Goal: Transaction & Acquisition: Purchase product/service

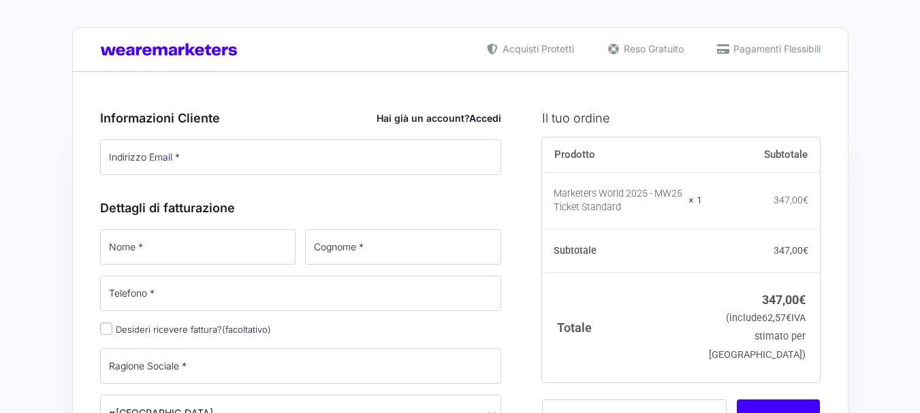
click at [169, 161] on input "Indirizzo Email *" at bounding box center [301, 157] width 402 height 35
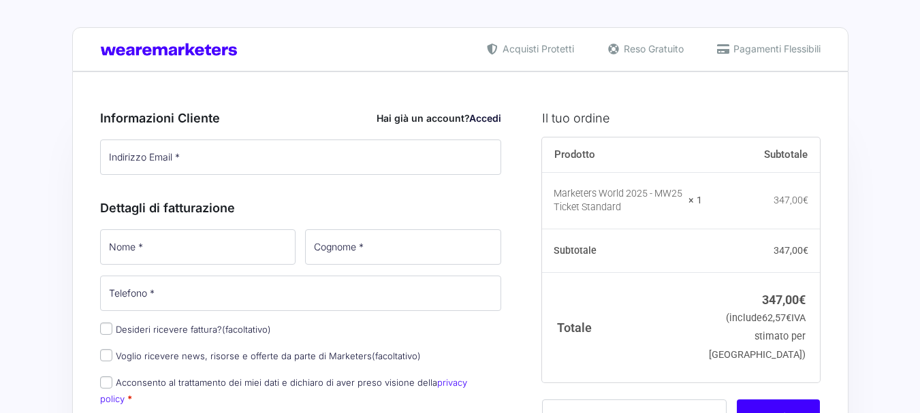
type input "[EMAIL_ADDRESS][DOMAIN_NAME]"
type input "Francesca"
type input "Giulianini"
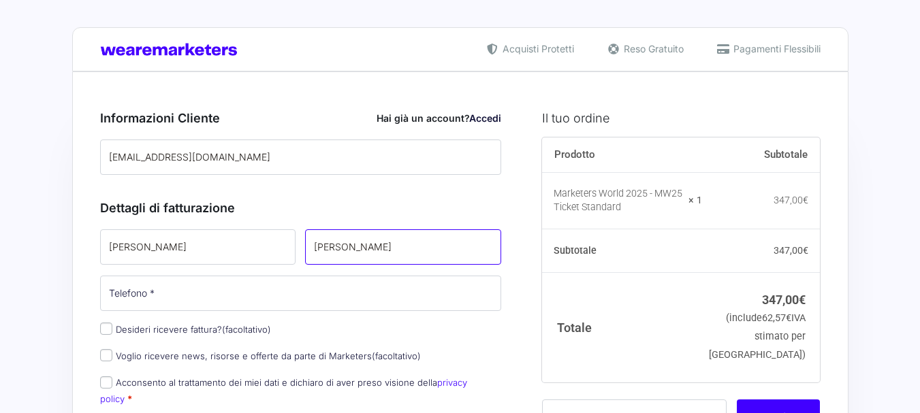
type input "[PHONE_NUMBER]"
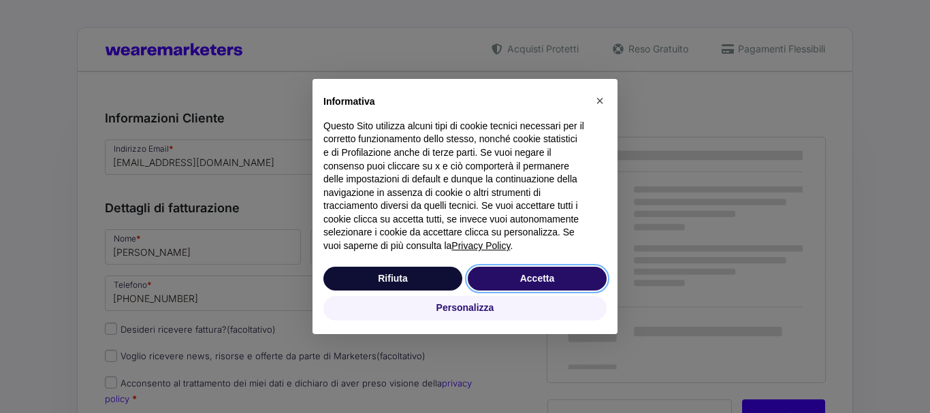
click at [539, 281] on button "Accetta" at bounding box center [537, 279] width 139 height 25
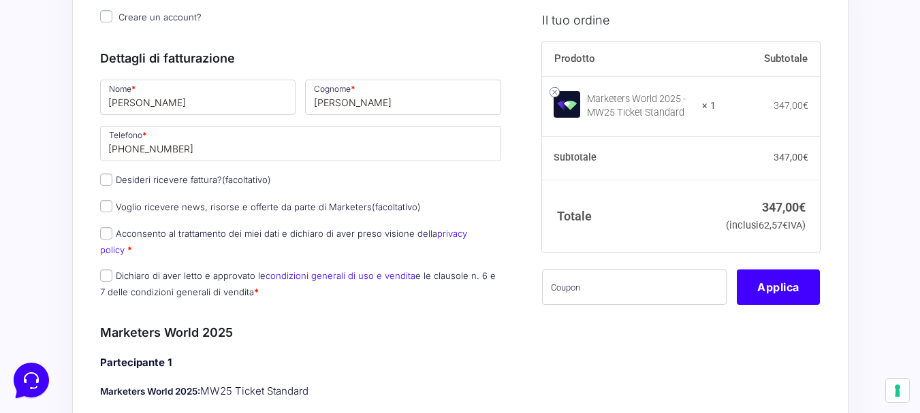
scroll to position [177, 0]
click at [104, 184] on input "Desideri ricevere fattura? (facoltativo)" at bounding box center [106, 179] width 12 height 12
checkbox input "true"
select select "IT"
type input "0000000"
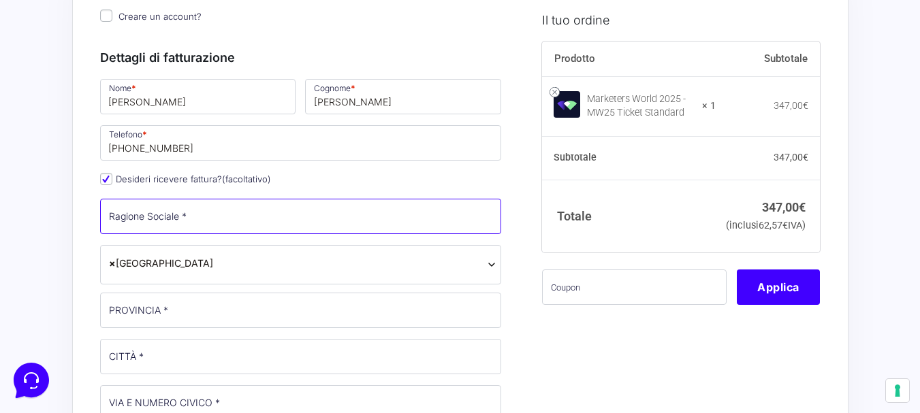
click at [141, 217] on input "Ragione Sociale *" at bounding box center [301, 216] width 402 height 35
type input "[PERSON_NAME]"
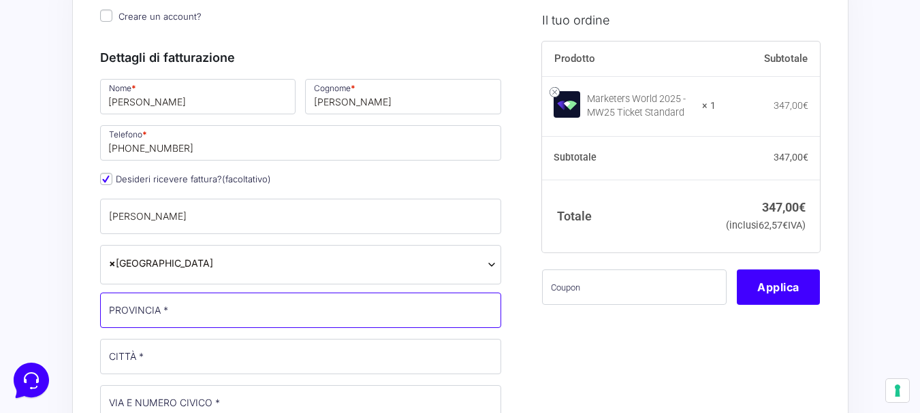
type input "GE"
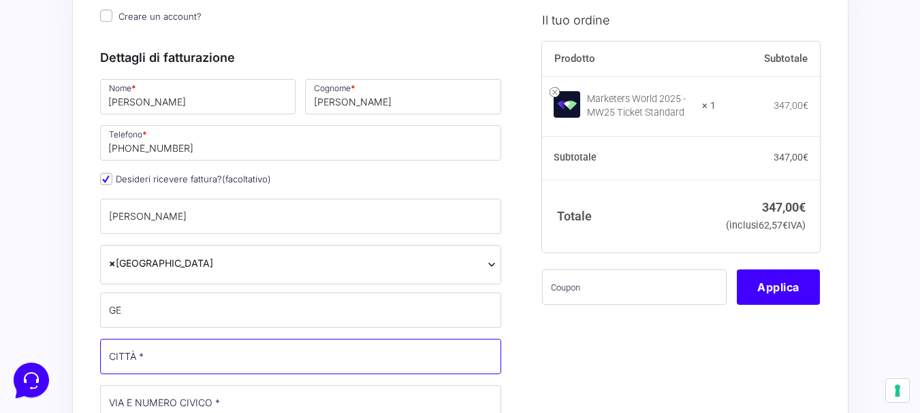
type input "[GEOGRAPHIC_DATA]"
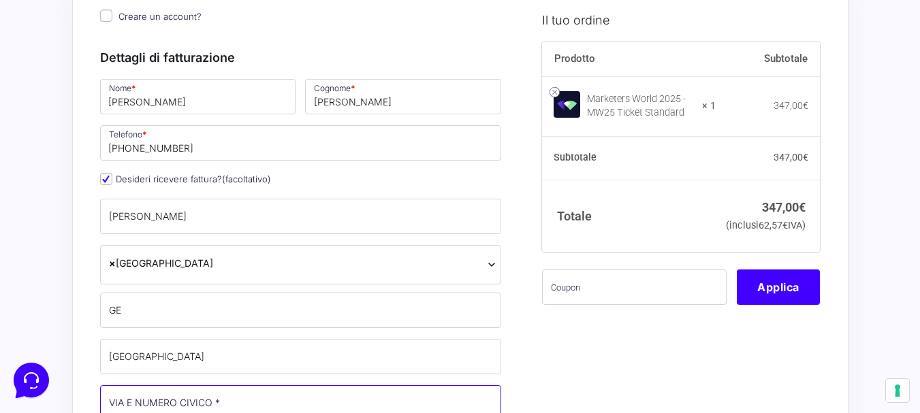
type input "Via Del Piano 12"
type input "16100"
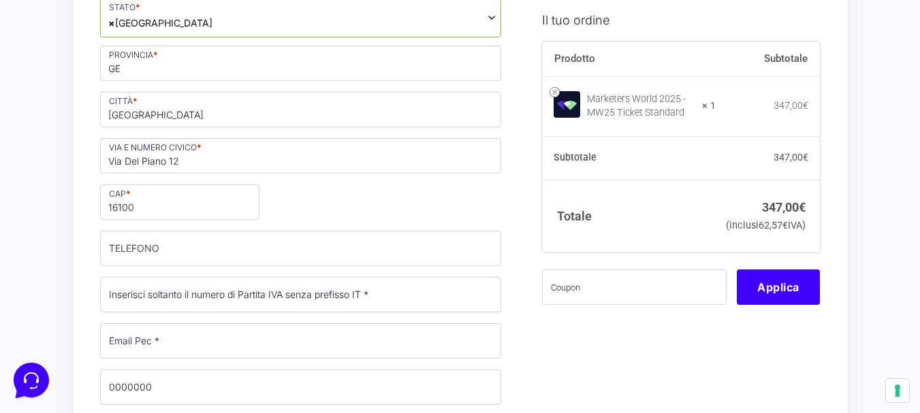
scroll to position [425, 0]
click at [120, 247] on input "TELEFONO (facoltativo)" at bounding box center [301, 247] width 402 height 35
type input "[PHONE_NUMBER]"
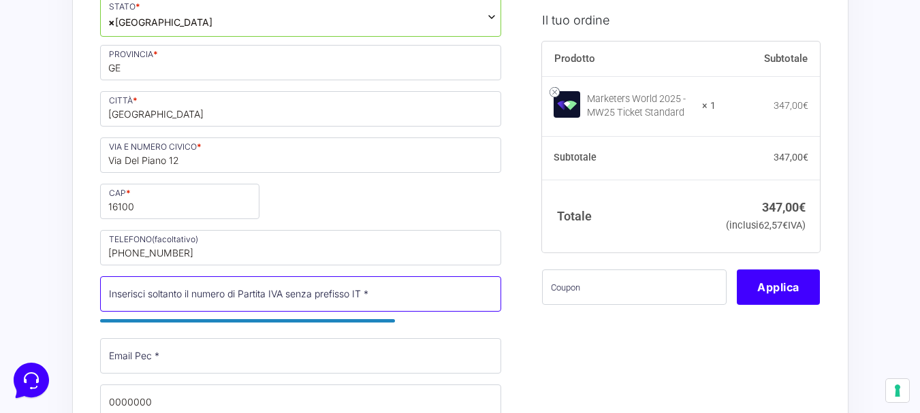
click at [135, 296] on input "Partita Iva *" at bounding box center [301, 294] width 402 height 35
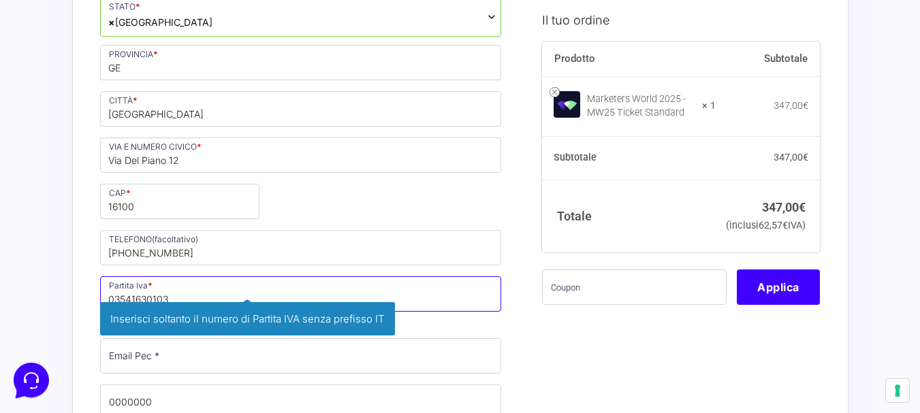
type input "03541630103"
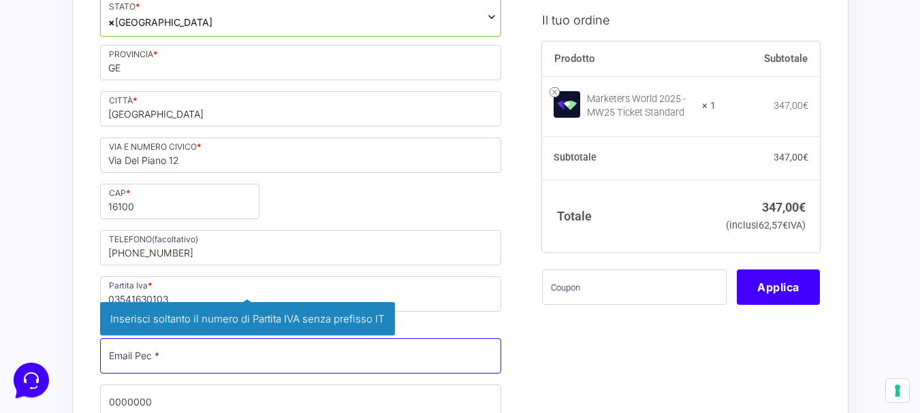
click at [134, 362] on input "Email Pec *" at bounding box center [301, 355] width 402 height 35
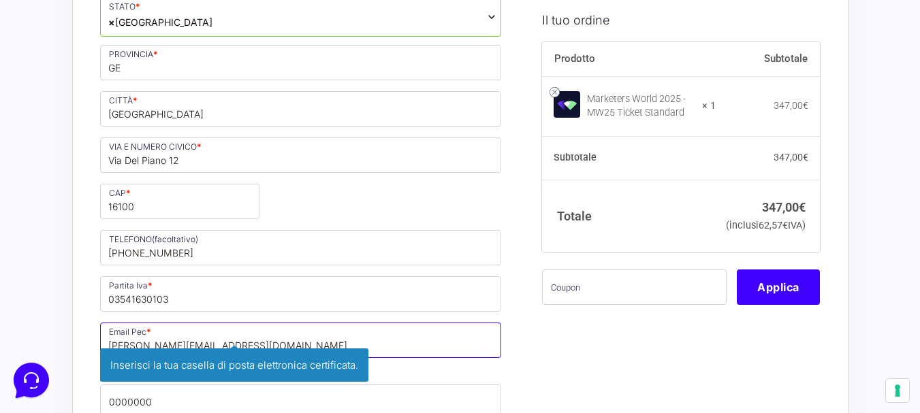
type input "[PERSON_NAME][EMAIL_ADDRESS][DOMAIN_NAME]"
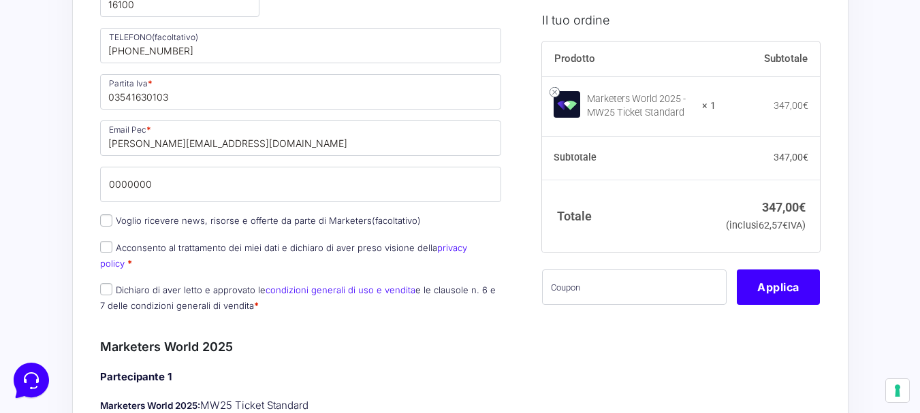
scroll to position [628, 0]
click at [108, 251] on input "Acconsento al trattamento dei miei dati e dichiaro di aver preso visione della …" at bounding box center [106, 246] width 12 height 12
checkbox input "true"
click at [104, 223] on input "Voglio ricevere news, risorse e offerte da parte di Marketers (facoltativo)" at bounding box center [106, 220] width 12 height 12
checkbox input "true"
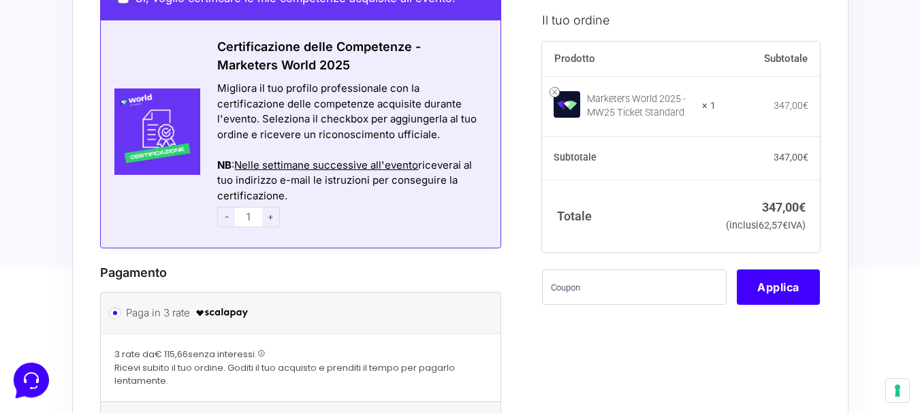
scroll to position [1512, 0]
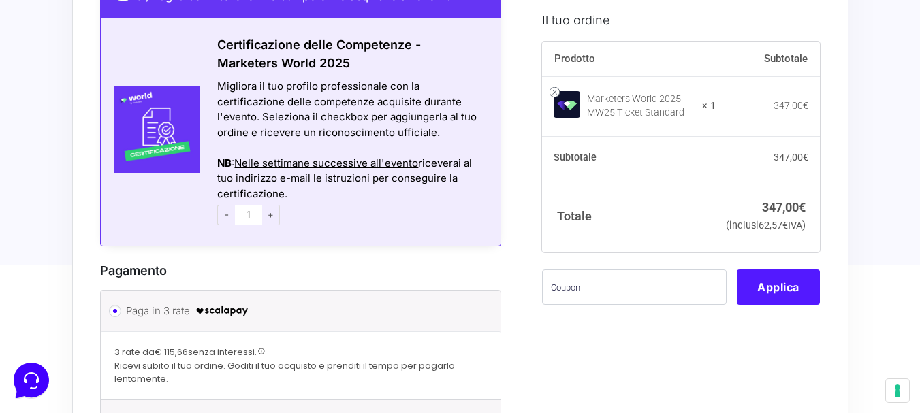
click at [790, 304] on button "Applica" at bounding box center [778, 287] width 83 height 35
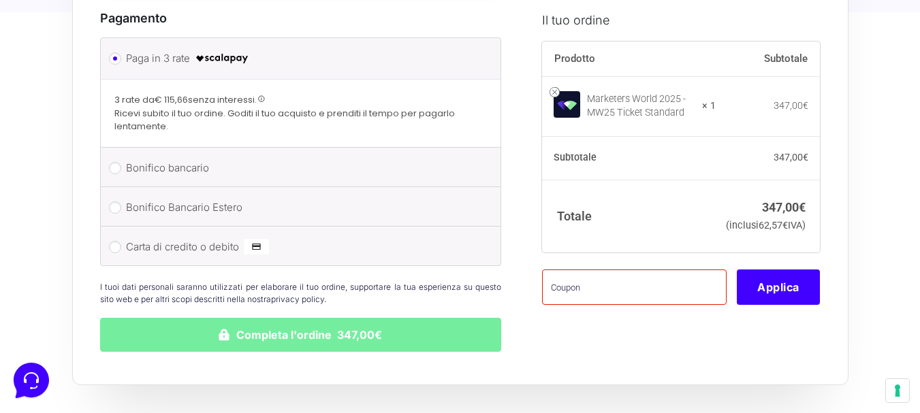
scroll to position [1761, 0]
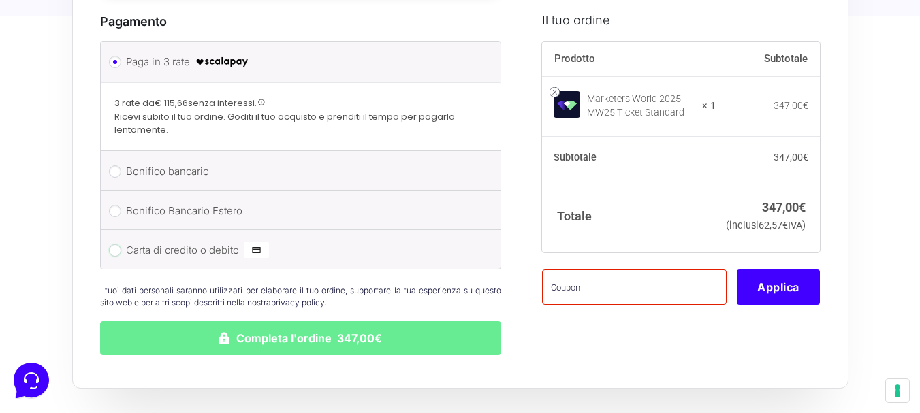
click at [115, 244] on input "Carta di credito o debito" at bounding box center [115, 250] width 12 height 12
radio input "true"
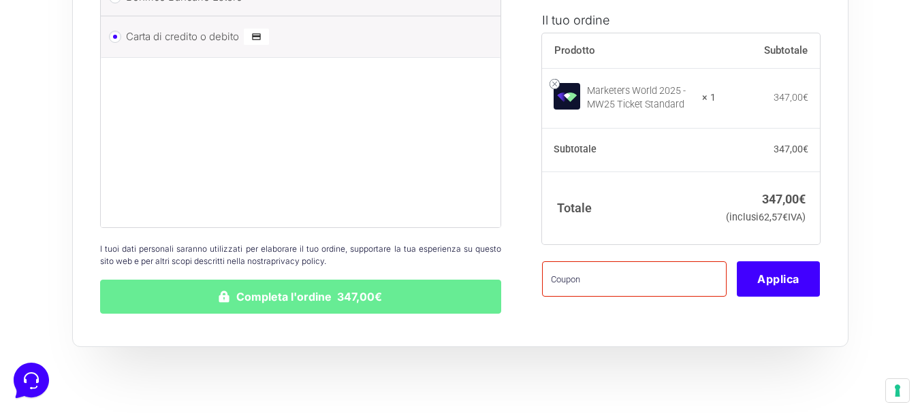
scroll to position [1906, 0]
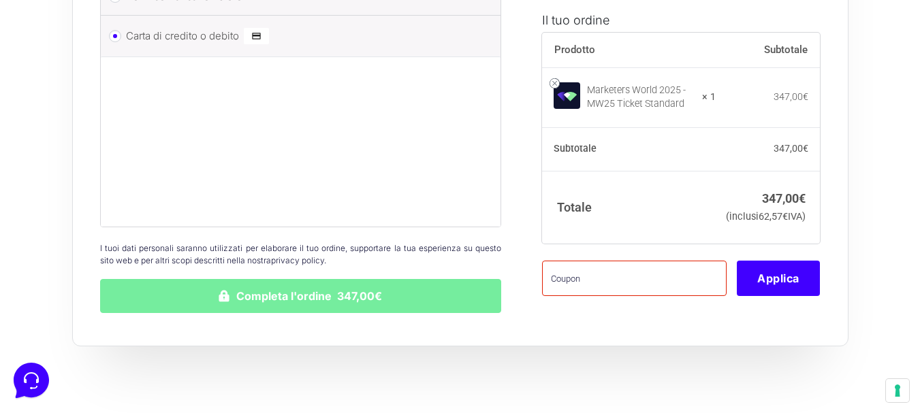
click at [299, 285] on button "Completa l'ordine 347,00€" at bounding box center [301, 296] width 402 height 34
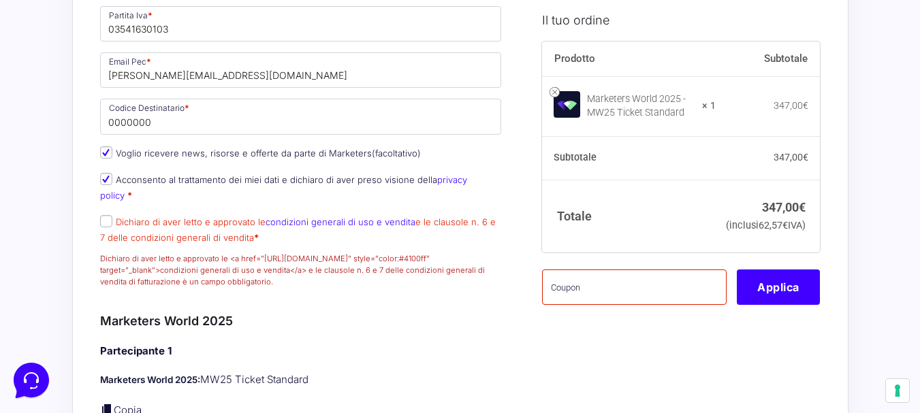
scroll to position [861, 0]
click at [105, 220] on input "Dichiaro di aver letto e approvato le condizioni generali di uso e vendita e le…" at bounding box center [106, 221] width 12 height 12
checkbox input "true"
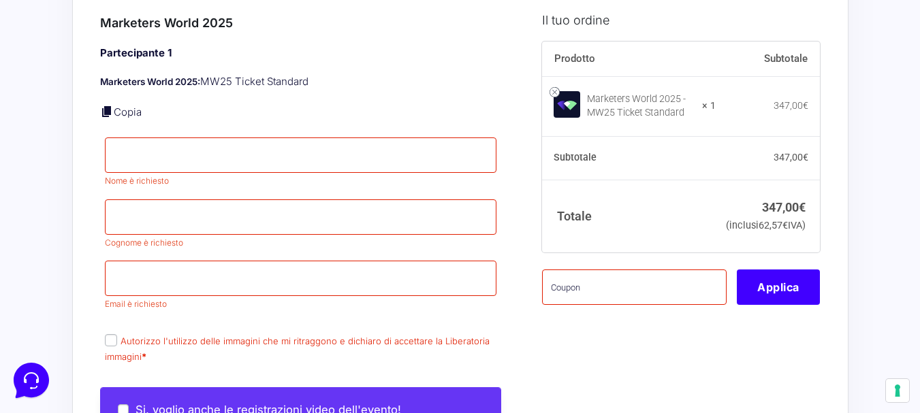
scroll to position [1117, 0]
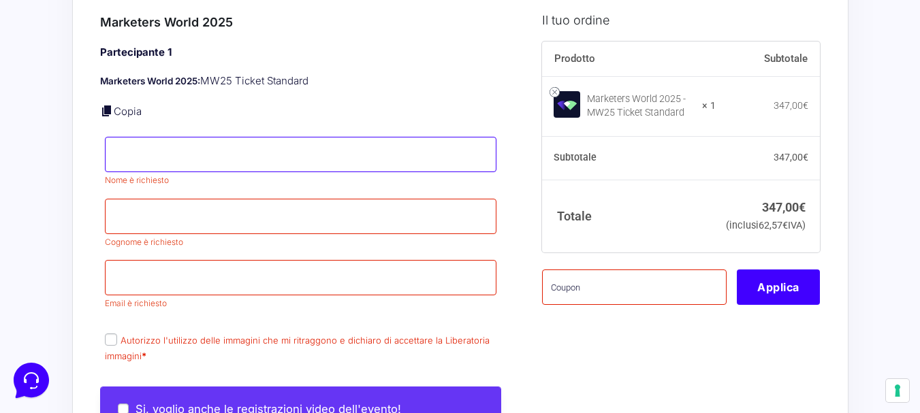
click at [124, 161] on input "Nome *" at bounding box center [301, 154] width 392 height 35
type input "Francesca"
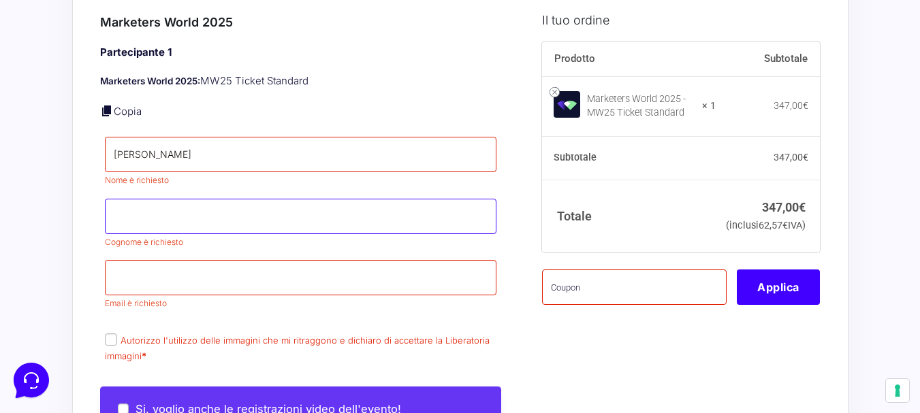
type input "Giulianini"
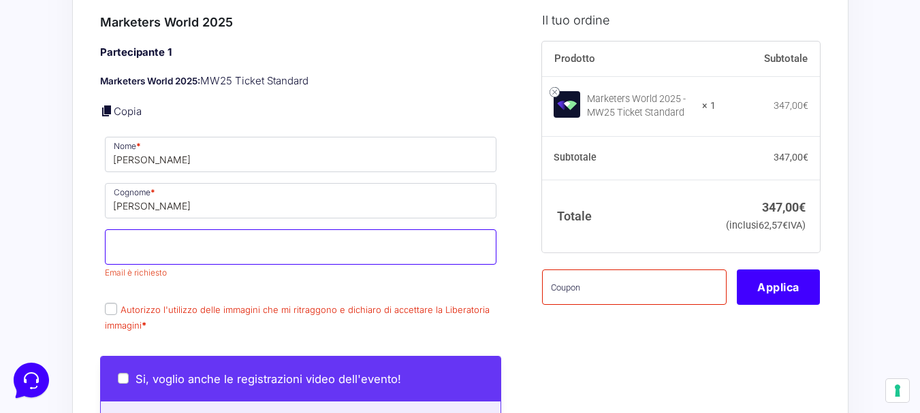
click at [126, 251] on input "Email *" at bounding box center [301, 247] width 392 height 35
type input "[EMAIL_ADDRESS][DOMAIN_NAME]"
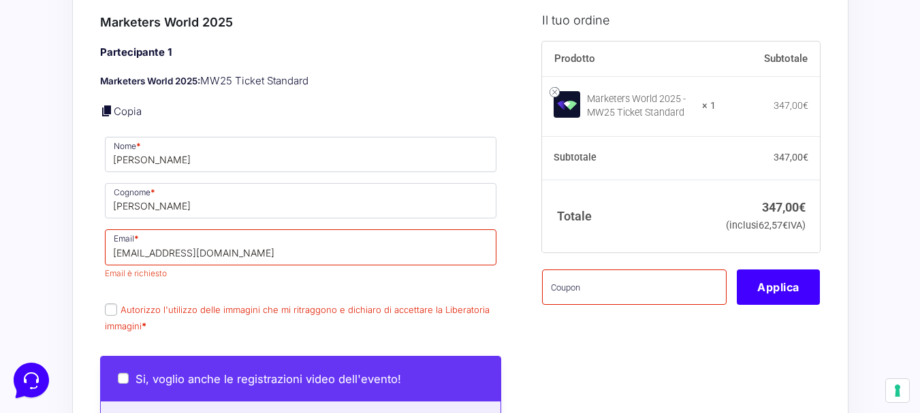
click at [112, 312] on label "Autorizzo l'utilizzo delle immagini che mi ritraggono e dichiaro di accettare l…" at bounding box center [297, 317] width 385 height 27
click at [112, 312] on input "Autorizzo l'utilizzo delle immagini che mi ritraggono e dichiaro di accettare l…" at bounding box center [111, 310] width 12 height 12
checkbox input "true"
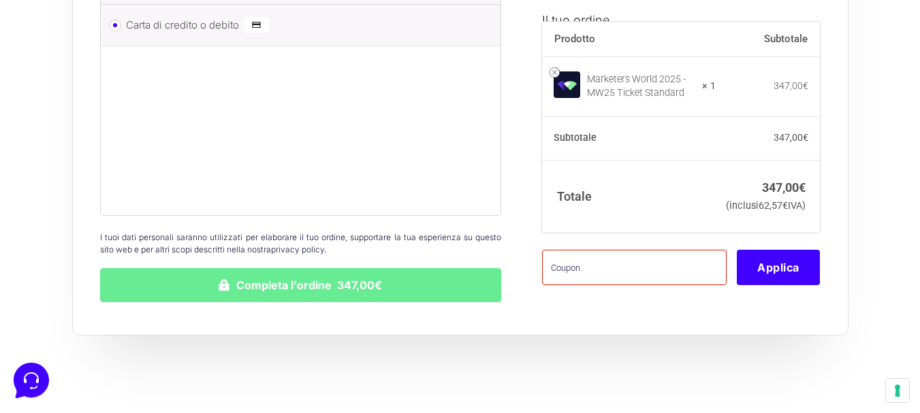
scroll to position [2083, 0]
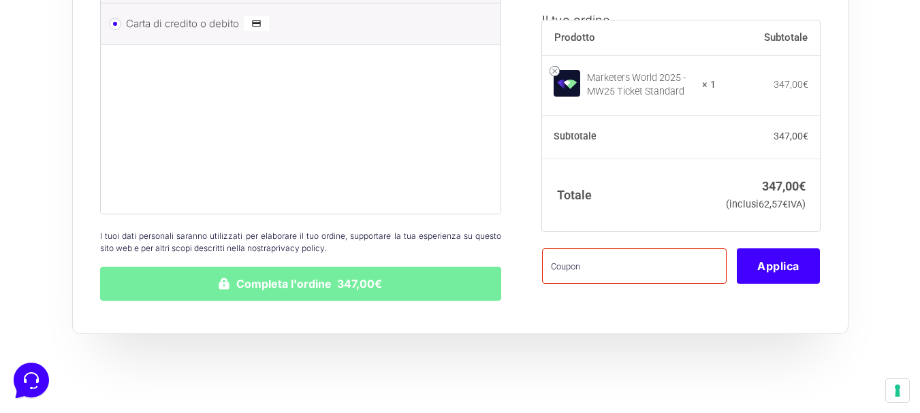
click at [297, 287] on button "Completa l'ordine 347,00€" at bounding box center [301, 284] width 402 height 34
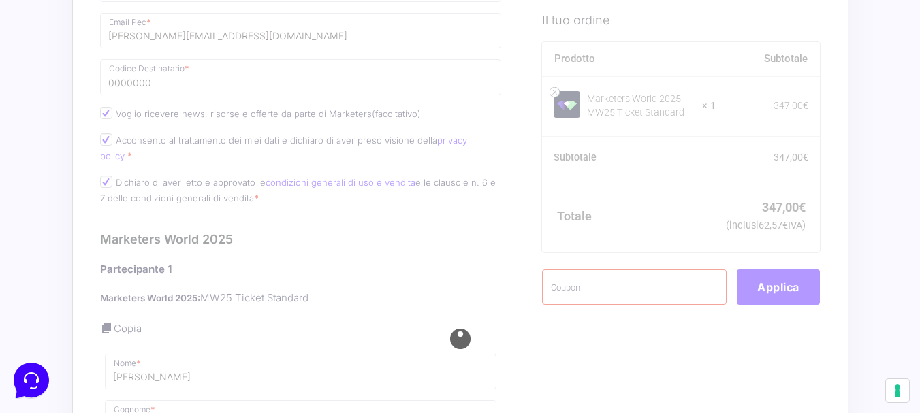
scroll to position [889, 0]
